Goal: Check status: Check status

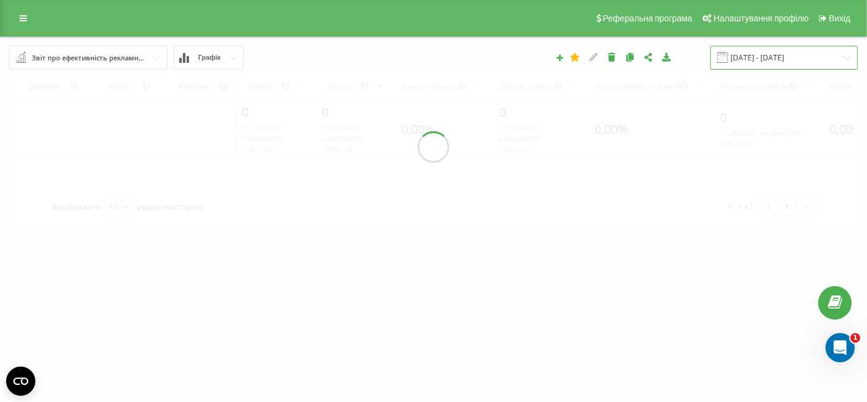
click at [757, 56] on input "[DATE] - [DATE]" at bounding box center [784, 58] width 148 height 24
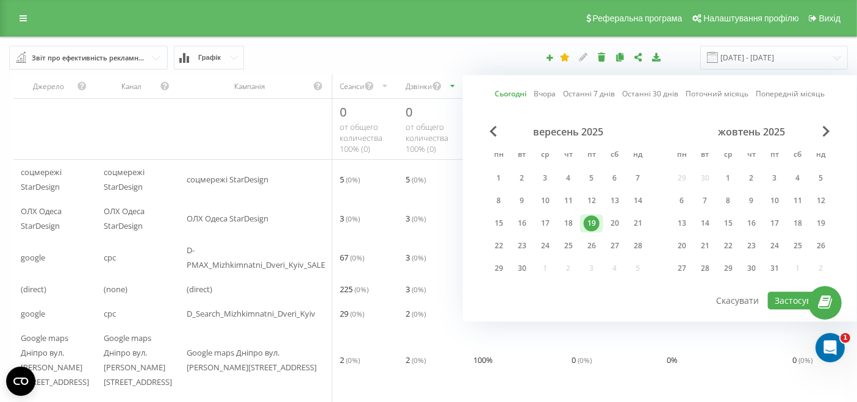
click at [526, 91] on link "Сьогодні" at bounding box center [510, 94] width 32 height 12
click at [774, 296] on button "Застосувати" at bounding box center [800, 300] width 65 height 18
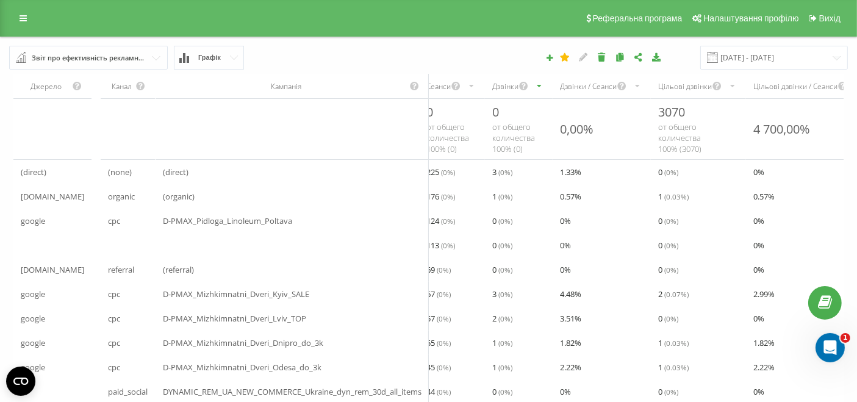
click at [518, 88] on div "Дзвінки" at bounding box center [505, 86] width 26 height 10
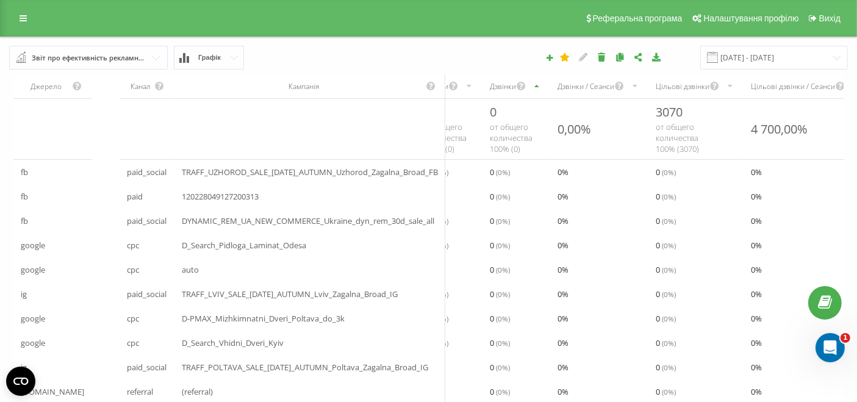
click at [516, 85] on div "Дзвінки" at bounding box center [503, 86] width 26 height 10
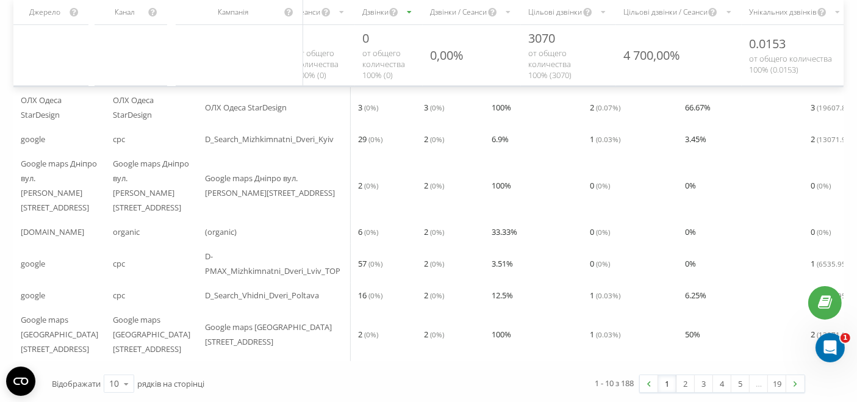
scroll to position [211, 0]
click at [127, 382] on icon at bounding box center [126, 384] width 18 height 24
click at [126, 336] on div "25" at bounding box center [118, 331] width 29 height 18
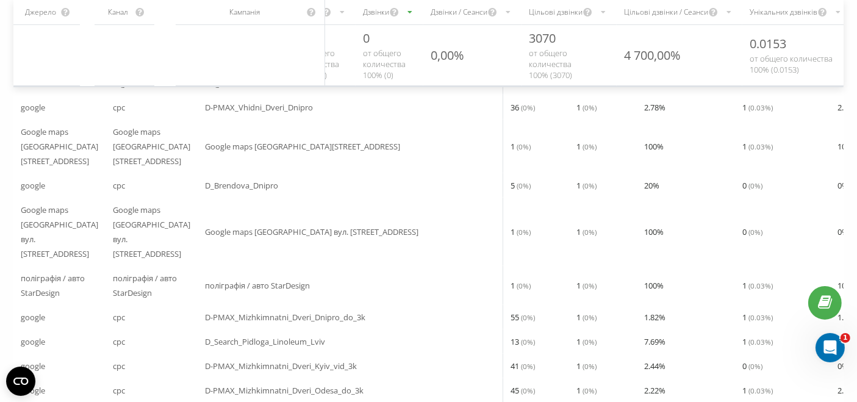
scroll to position [700, 0]
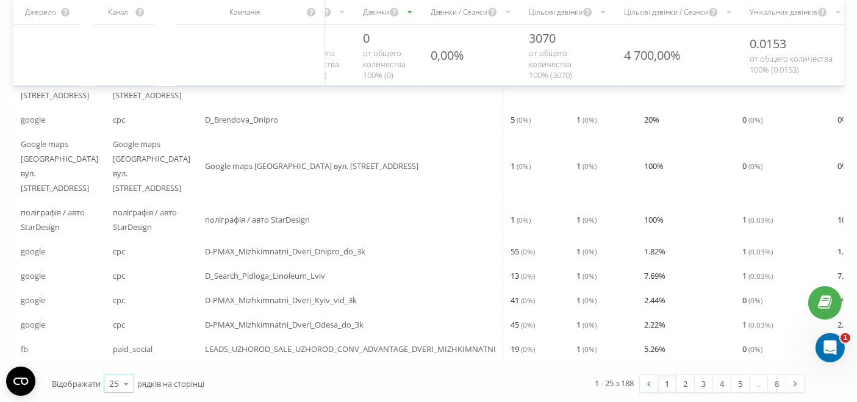
click at [122, 382] on icon at bounding box center [126, 384] width 18 height 24
click at [120, 347] on div "50" at bounding box center [118, 349] width 29 height 18
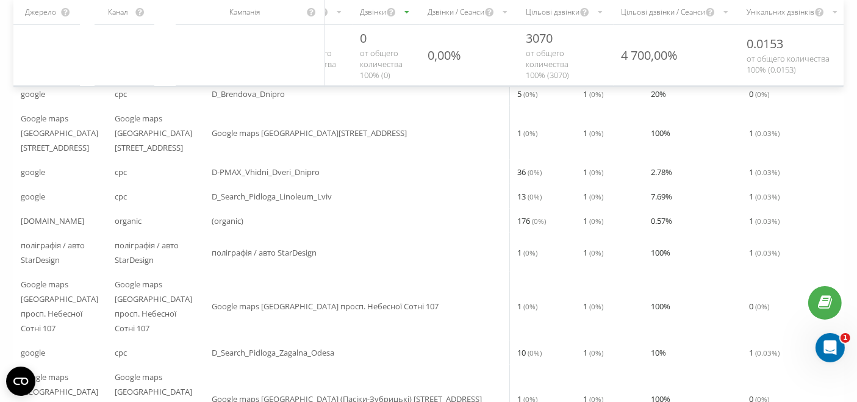
scroll to position [526, 0]
